Goal: Transaction & Acquisition: Purchase product/service

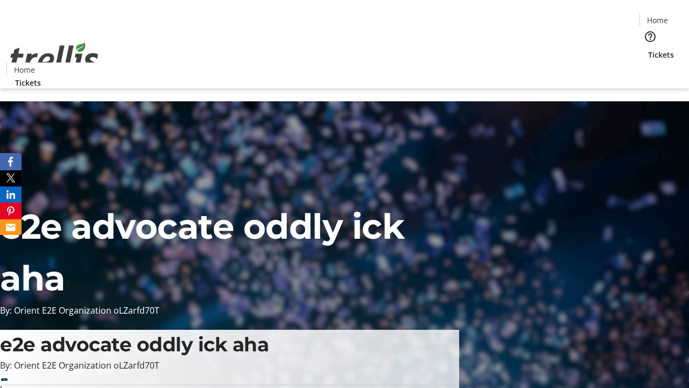
click at [648, 49] on span "Tickets" at bounding box center [661, 54] width 26 height 11
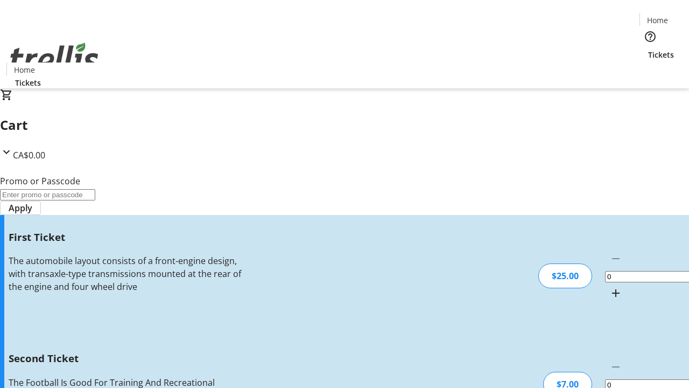
click at [609, 286] on mat-icon "Increment by one" at bounding box center [615, 292] width 13 height 13
type input "1"
type input "2"
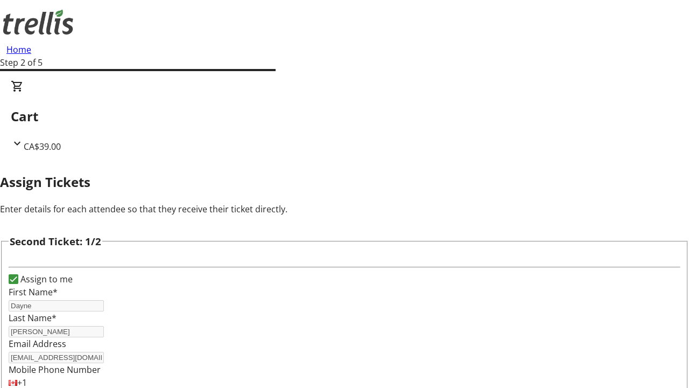
type input "Dayne"
type input "[PERSON_NAME]"
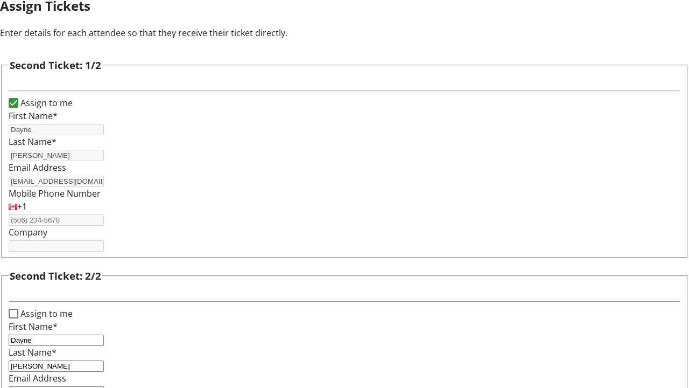
type input "[EMAIL_ADDRESS][DOMAIN_NAME]"
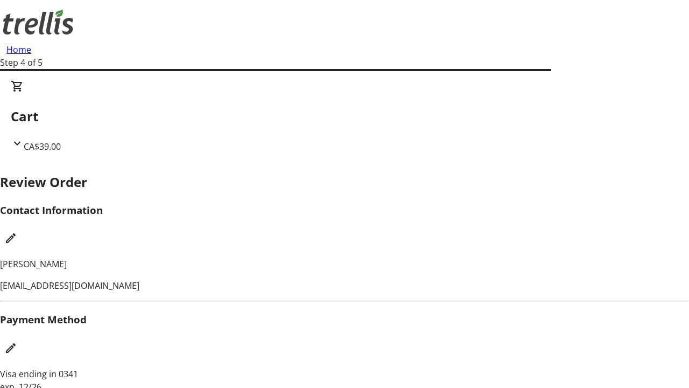
click at [17, 231] on mat-icon "Edit Contact Information" at bounding box center [10, 237] width 13 height 13
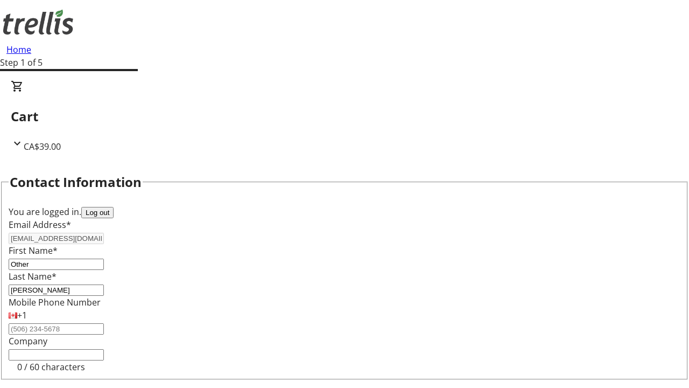
type input "Other"
type input "Name"
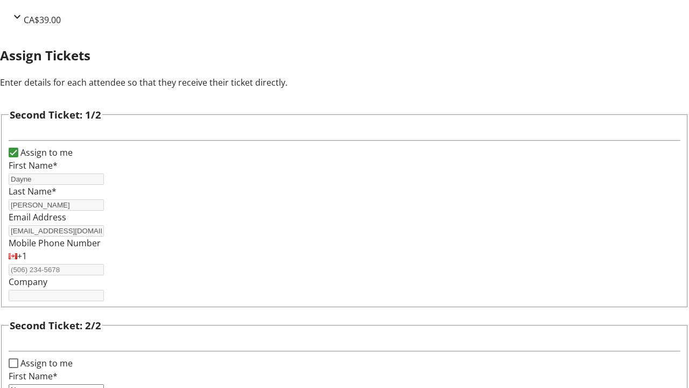
type input "Name"
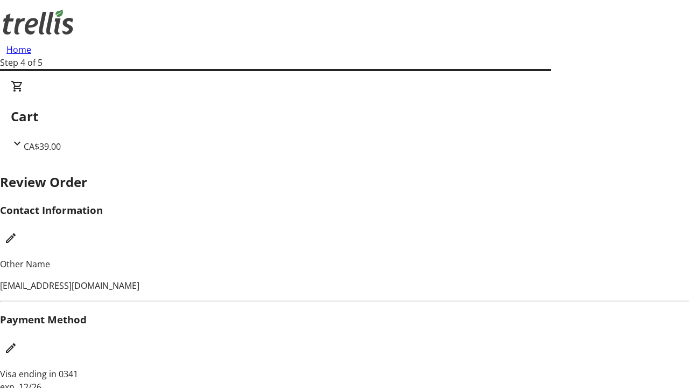
click at [17, 341] on mat-icon "Edit Payment Method" at bounding box center [10, 347] width 13 height 13
